Goal: Find specific page/section: Find specific page/section

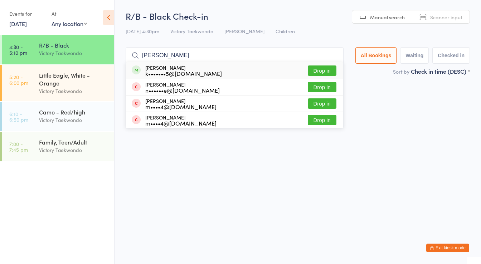
type input "[PERSON_NAME]"
click at [169, 73] on div "k•••••••5@[DOMAIN_NAME]" at bounding box center [183, 74] width 77 height 6
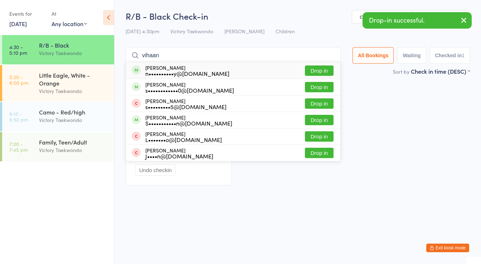
type input "vihaan"
click at [169, 73] on div "n••••••••••y@[DOMAIN_NAME]" at bounding box center [187, 74] width 84 height 6
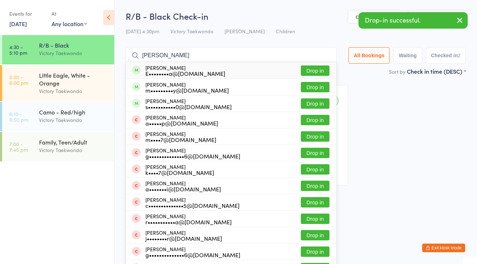
type input "[PERSON_NAME]"
click at [169, 68] on div "[PERSON_NAME] E••••••••a@[DOMAIN_NAME]" at bounding box center [185, 70] width 80 height 11
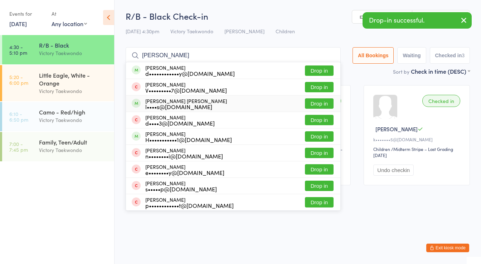
type input "[PERSON_NAME]"
click at [182, 102] on div "[PERSON_NAME] [PERSON_NAME] l••••s@[DOMAIN_NAME]" at bounding box center [186, 103] width 82 height 11
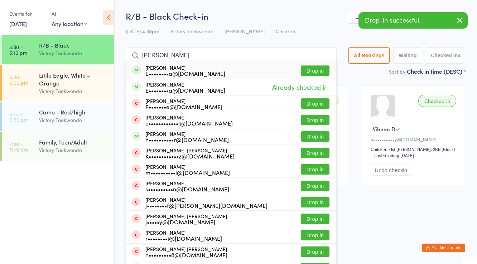
type input "[PERSON_NAME]"
click at [175, 69] on div "[PERSON_NAME] E••••••••a@[DOMAIN_NAME]" at bounding box center [185, 70] width 80 height 11
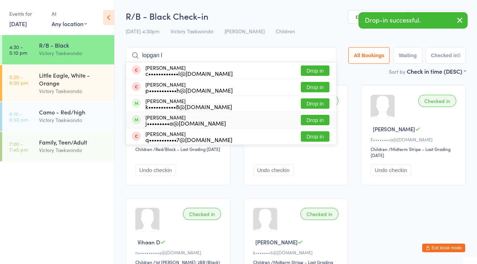
type input "lopgan l"
click at [168, 122] on div "j•••••••••a@[DOMAIN_NAME]" at bounding box center [185, 123] width 81 height 6
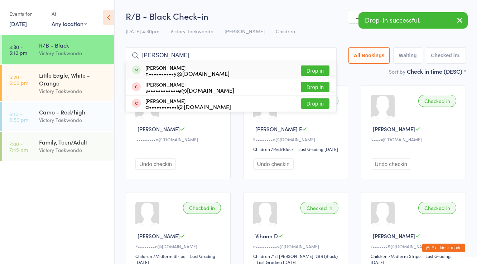
type input "[PERSON_NAME]"
click at [164, 73] on div "n••••••••••y@[DOMAIN_NAME]" at bounding box center [187, 74] width 84 height 6
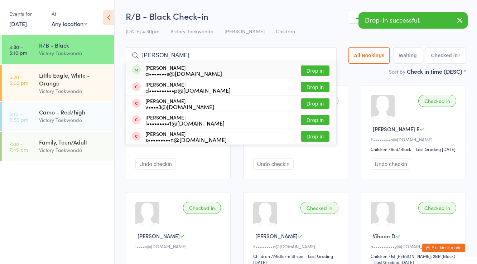
type input "[PERSON_NAME]"
click at [164, 73] on div "a•••••••s@[DOMAIN_NAME]" at bounding box center [183, 74] width 77 height 6
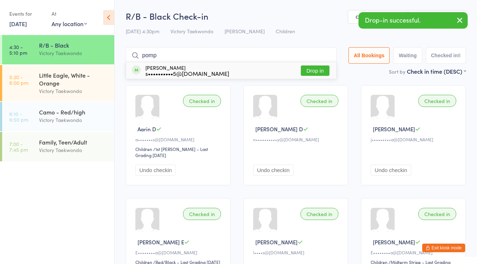
type input "pomp"
click at [164, 73] on div "s••••••••••5@[DOMAIN_NAME]" at bounding box center [187, 74] width 84 height 6
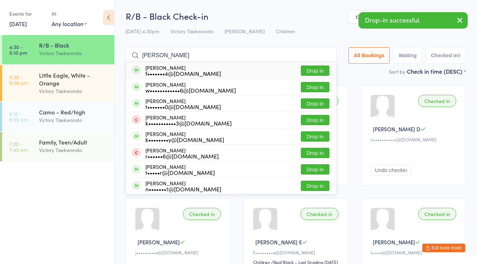
type input "[PERSON_NAME]"
click at [164, 73] on div "f•••••••4@[DOMAIN_NAME]" at bounding box center [183, 74] width 76 height 6
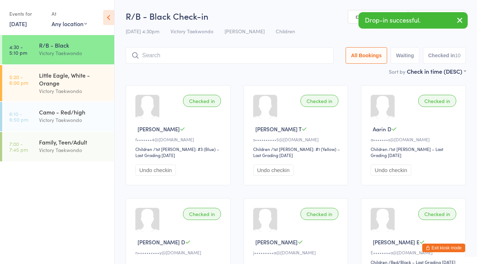
click at [428, 245] on button "Exit kiosk mode" at bounding box center [443, 248] width 43 height 9
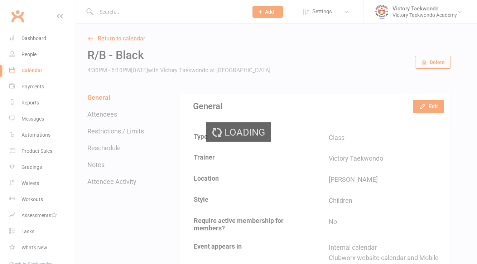
click at [123, 14] on input "text" at bounding box center [168, 12] width 149 height 10
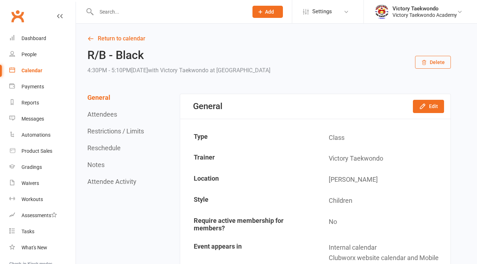
click at [123, 14] on input "text" at bounding box center [168, 12] width 149 height 10
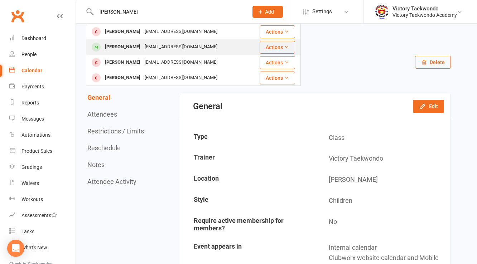
type input "[PERSON_NAME]"
click at [130, 45] on div "[PERSON_NAME]" at bounding box center [123, 47] width 40 height 10
